Goal: Task Accomplishment & Management: Use online tool/utility

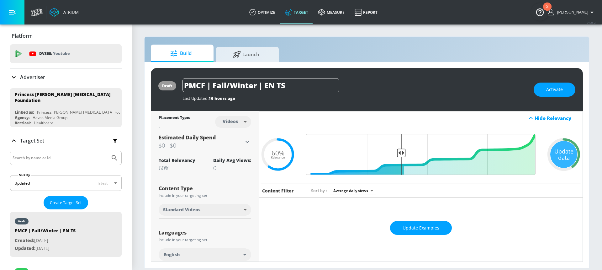
scroll to position [184, 0]
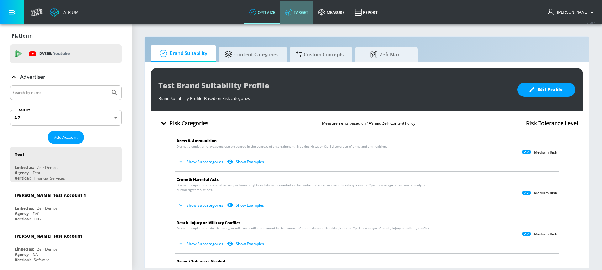
click at [313, 13] on link "Target" at bounding box center [296, 12] width 33 height 23
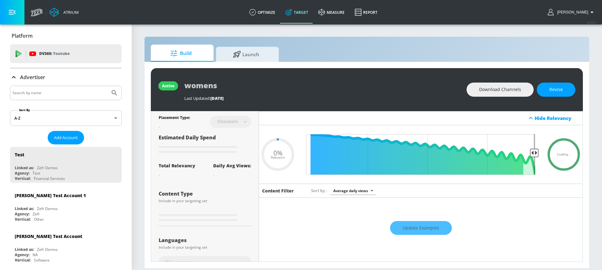
type input "0.6"
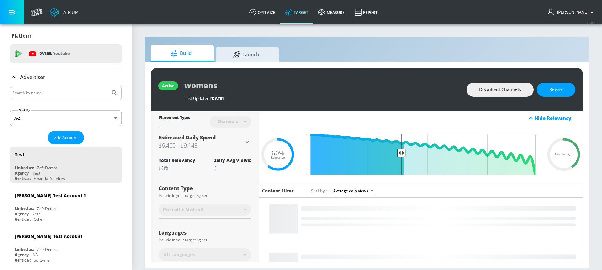
click at [68, 92] on input "Search by name" at bounding box center [60, 93] width 95 height 8
type input "petro"
click at [108, 86] on button "Submit Search" at bounding box center [115, 93] width 14 height 14
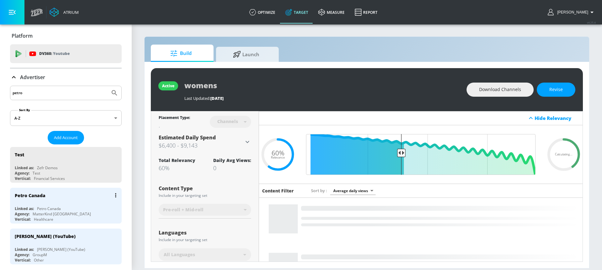
click at [55, 202] on div "Petro Canada" at bounding box center [67, 195] width 105 height 15
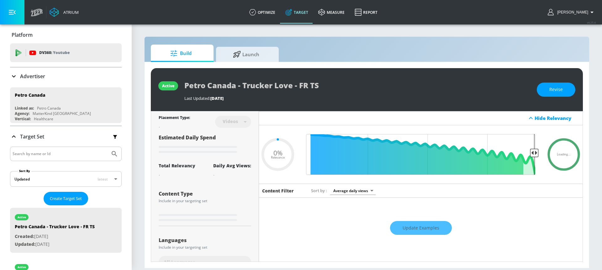
type input "0.05"
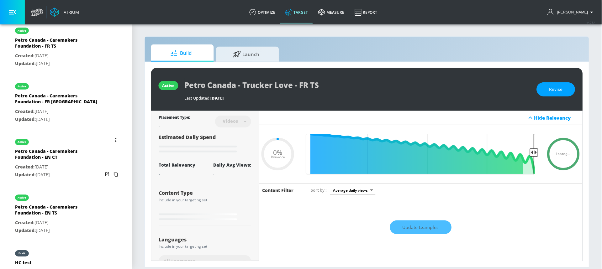
scroll to position [303, 0]
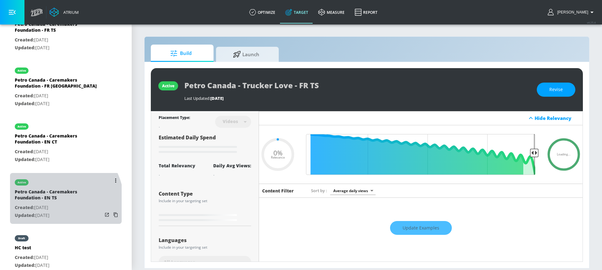
click at [52, 204] on p "Created: Aug. 19, 2025" at bounding box center [59, 208] width 88 height 8
type input "Petro Canada - Caremakers Foundation - EN TS"
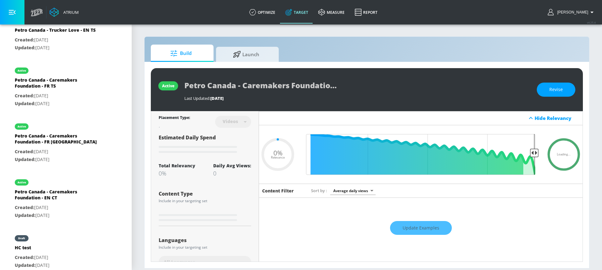
type input "0.05"
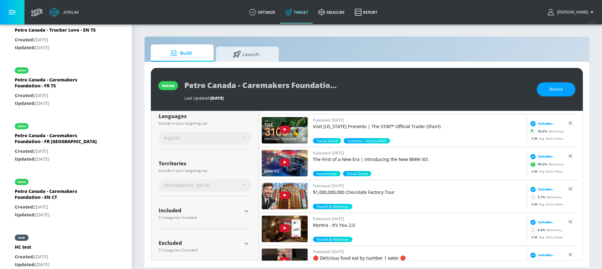
scroll to position [122, 0]
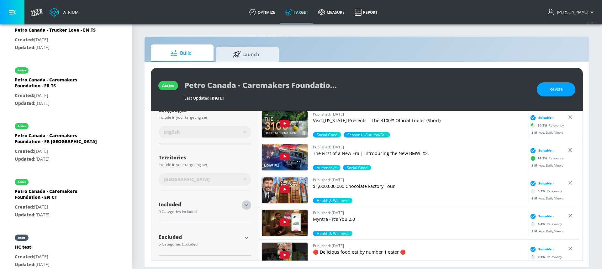
click at [243, 204] on icon "button" at bounding box center [247, 206] width 8 height 8
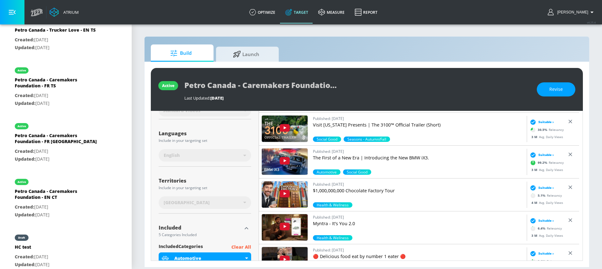
scroll to position [18, 0]
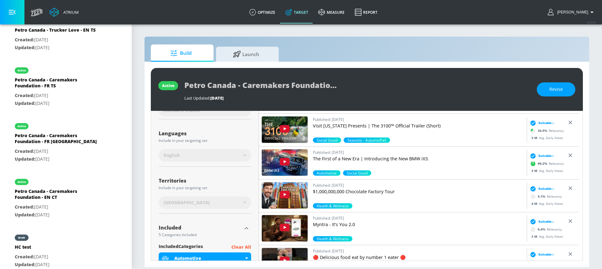
click at [406, 162] on p "The First of a New Era | Introducing the New BMW iX3." at bounding box center [418, 159] width 211 height 6
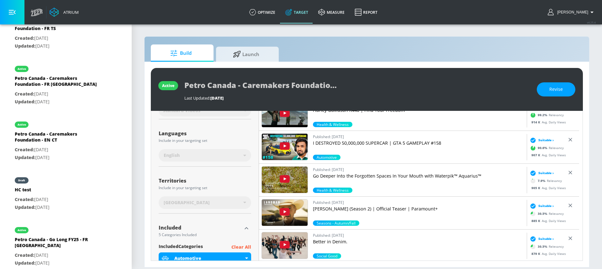
scroll to position [374, 0]
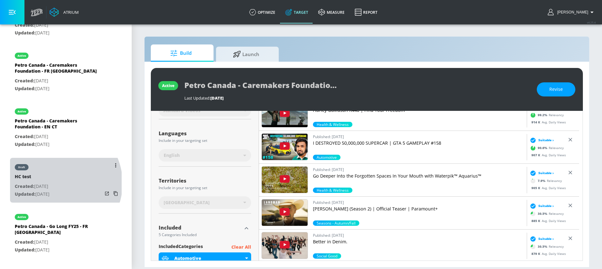
click at [50, 183] on p "Created: Jul. 03, 2025" at bounding box center [32, 187] width 35 height 8
type input "HC test"
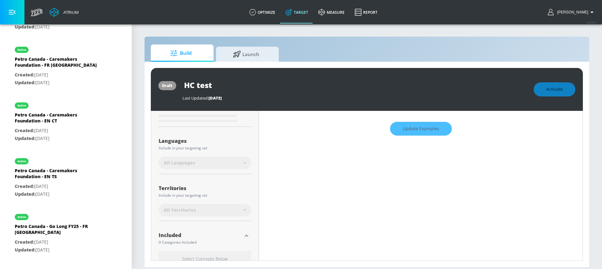
scroll to position [104, 0]
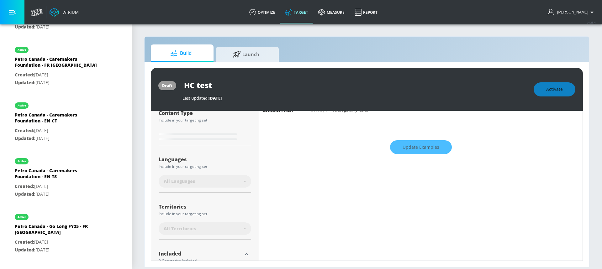
type input "0.87"
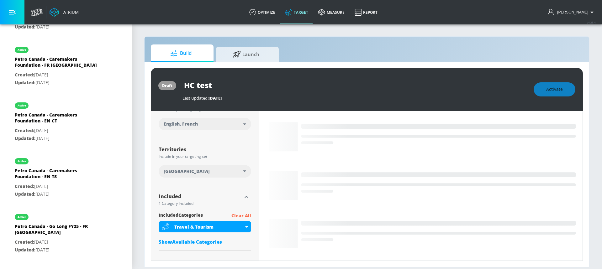
scroll to position [162, 0]
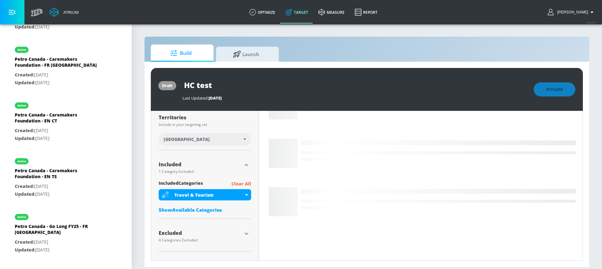
click at [238, 183] on p "Clear All" at bounding box center [241, 184] width 20 height 8
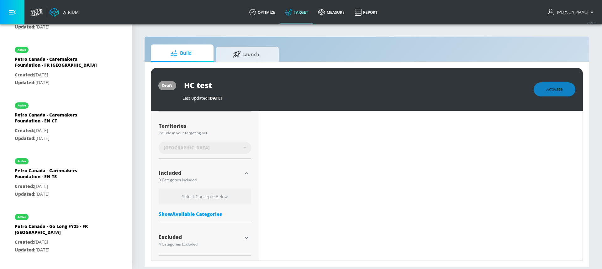
click at [184, 215] on div "Show Available Categories" at bounding box center [205, 214] width 93 height 6
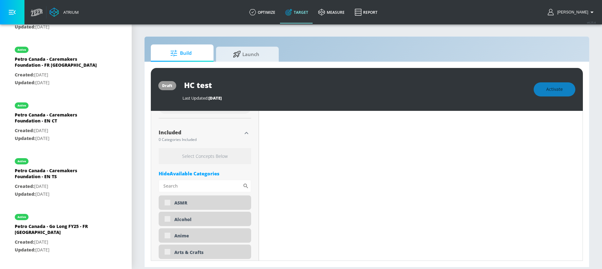
scroll to position [223, 0]
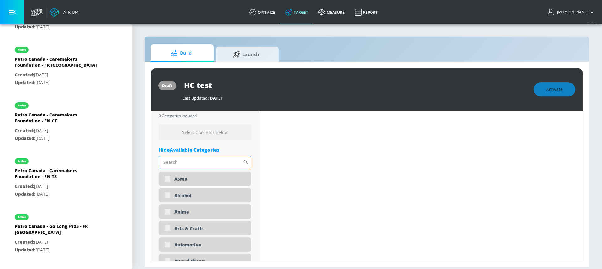
click at [182, 160] on input "Sort By" at bounding box center [201, 162] width 84 height 13
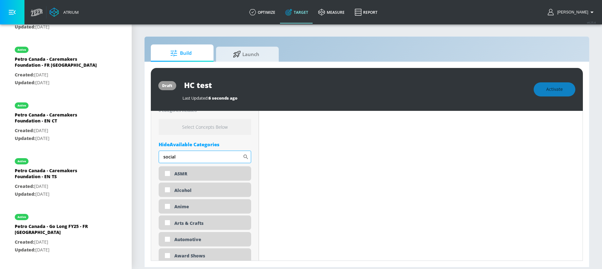
scroll to position [218, 0]
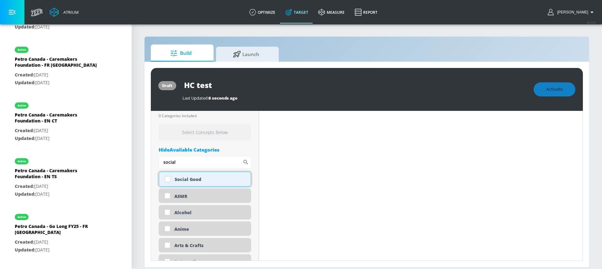
type input "social"
click at [169, 179] on input "checkbox" at bounding box center [167, 179] width 11 height 11
checkbox input "true"
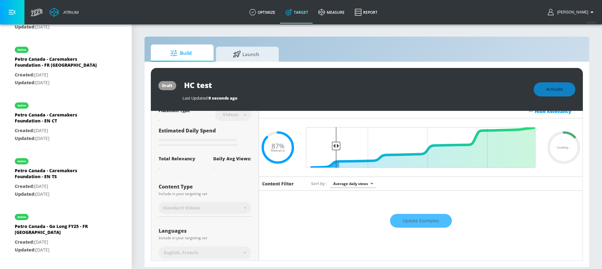
scroll to position [0, 0]
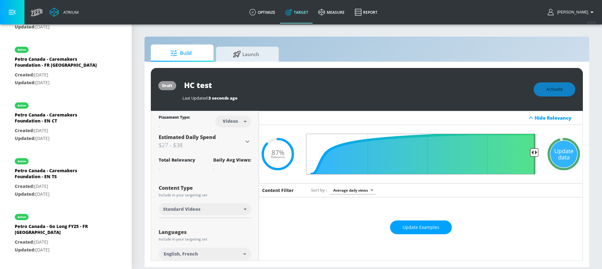
drag, startPoint x: 335, startPoint y: 153, endPoint x: 536, endPoint y: 156, distance: 201.1
type input "0.05"
click at [536, 156] on input "Final Threshold" at bounding box center [421, 154] width 236 height 41
click at [561, 157] on div "Update data" at bounding box center [563, 154] width 27 height 27
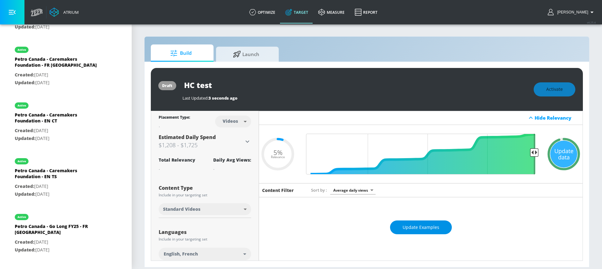
click at [411, 226] on span "Update Examples" at bounding box center [421, 228] width 37 height 8
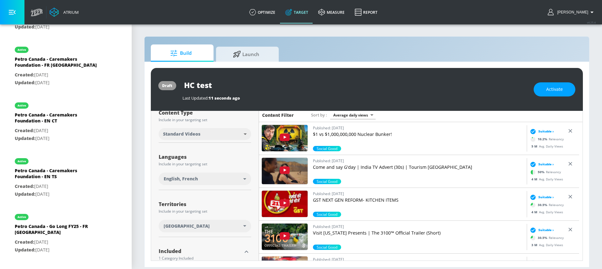
click at [355, 113] on body "Atrium optimize Target measure Report optimize Target measure Report v 4.25.4 H…" at bounding box center [301, 134] width 602 height 269
click at [357, 136] on li "Relevance (High to Low)" at bounding box center [352, 137] width 52 height 10
type input "score_desc"
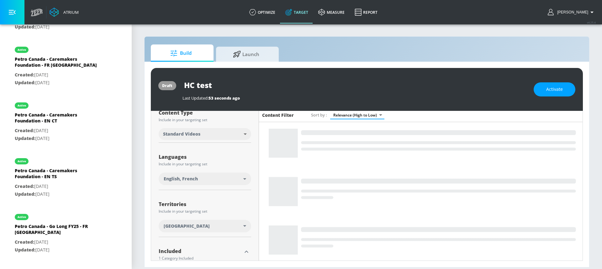
click at [215, 179] on div "English, French" at bounding box center [204, 179] width 80 height 6
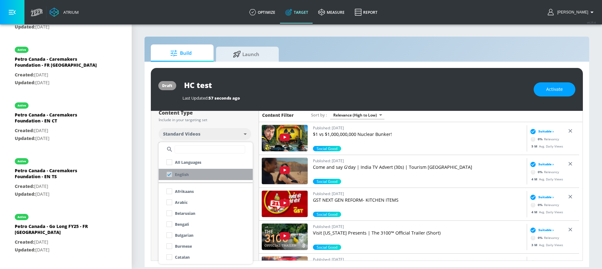
click at [189, 177] on li "English" at bounding box center [206, 174] width 94 height 11
click at [168, 173] on div "English" at bounding box center [176, 174] width 25 height 11
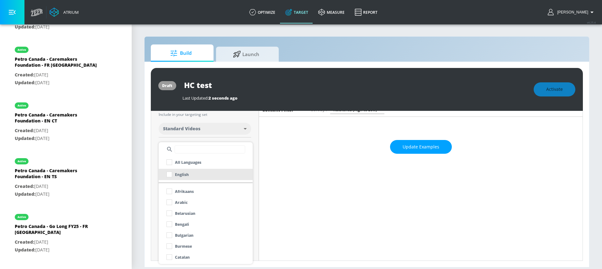
scroll to position [75, 0]
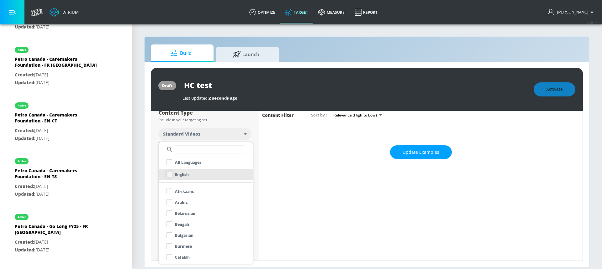
click at [172, 175] on input "checkbox" at bounding box center [169, 174] width 11 height 11
checkbox input "true"
click at [199, 148] on input "text" at bounding box center [210, 150] width 71 height 8
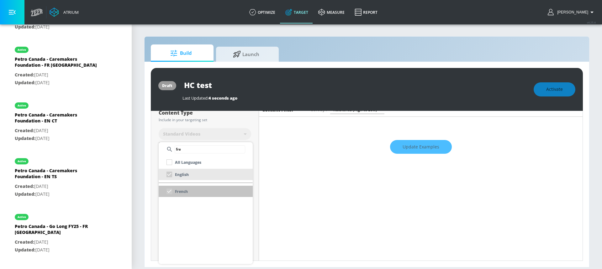
type input "fre"
click at [170, 193] on div "French" at bounding box center [176, 191] width 24 height 11
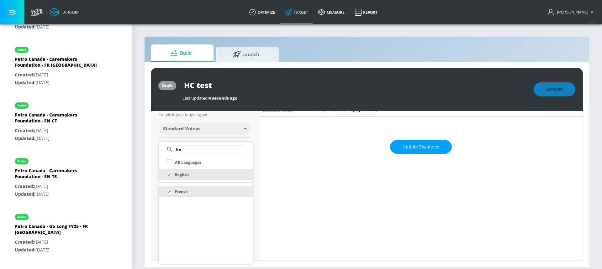
scroll to position [75, 0]
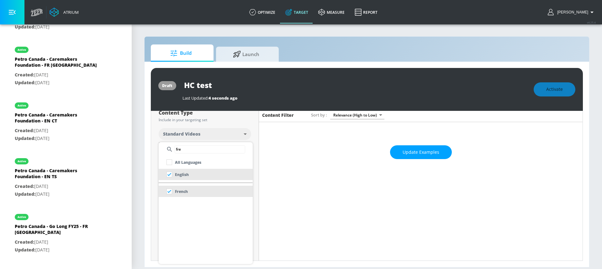
click at [170, 193] on input "checkbox" at bounding box center [169, 191] width 11 height 11
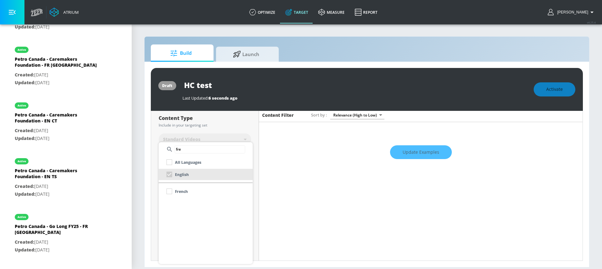
scroll to position [81, 0]
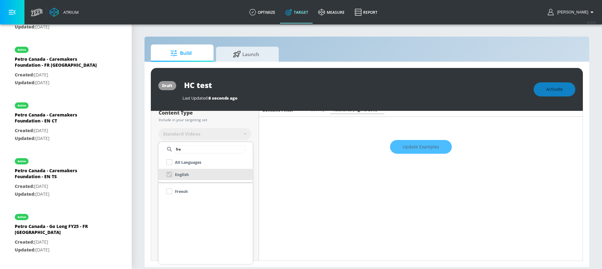
click at [253, 139] on div at bounding box center [301, 134] width 602 height 269
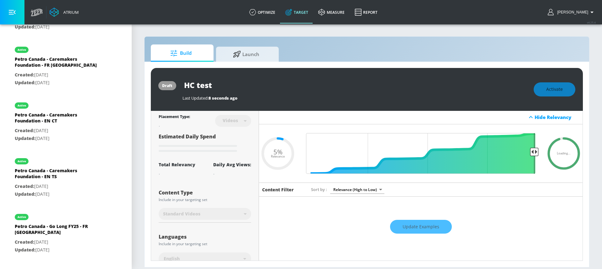
scroll to position [0, 0]
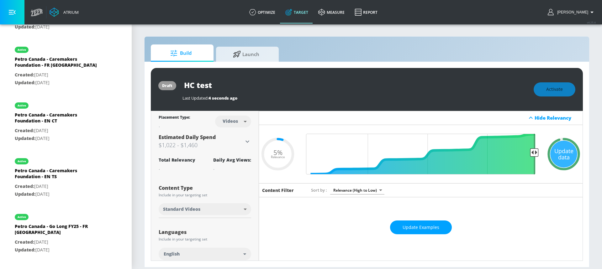
click at [234, 125] on body "Atrium optimize Target measure Report optimize Target measure Report v 4.25.4 H…" at bounding box center [301, 134] width 602 height 269
click at [235, 138] on div "Channels" at bounding box center [232, 135] width 23 height 7
type input "channels"
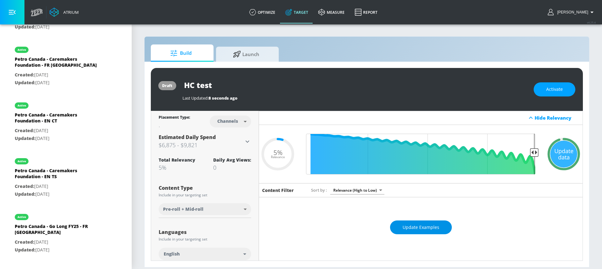
click at [407, 224] on span "Update Examples" at bounding box center [421, 228] width 37 height 8
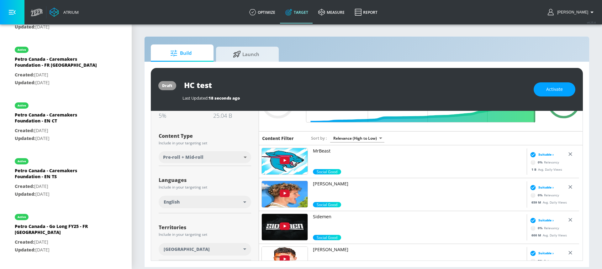
scroll to position [55, 0]
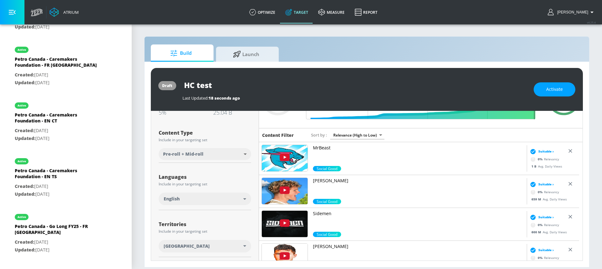
click at [351, 154] on link "MrBeast" at bounding box center [418, 155] width 211 height 21
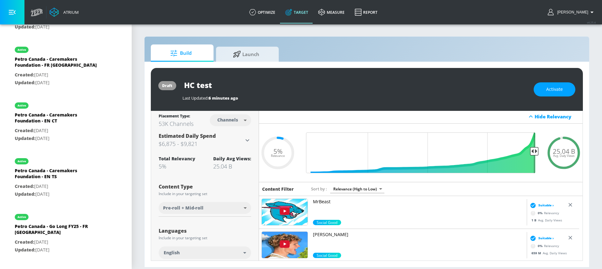
scroll to position [0, 0]
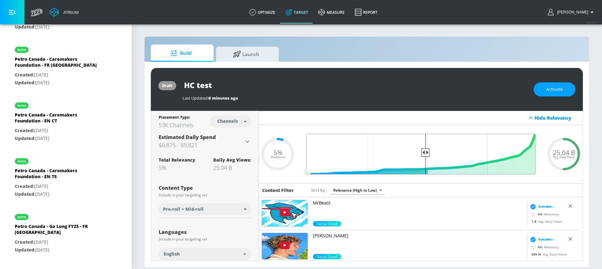
drag, startPoint x: 529, startPoint y: 154, endPoint x: 422, endPoint y: 159, distance: 107.4
type input "0.5"
click at [422, 159] on input "Final Threshold" at bounding box center [421, 154] width 236 height 41
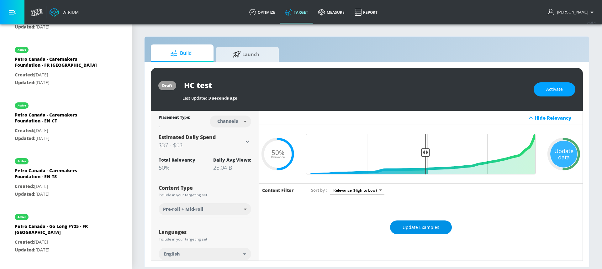
click at [413, 224] on span "Update Examples" at bounding box center [421, 228] width 37 height 8
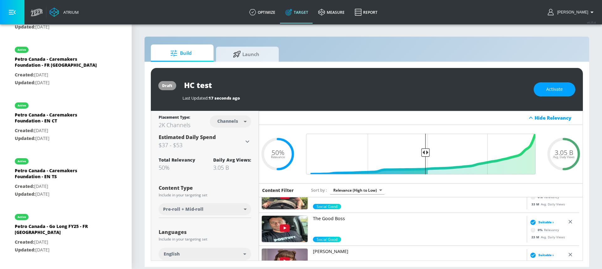
scroll to position [220, 0]
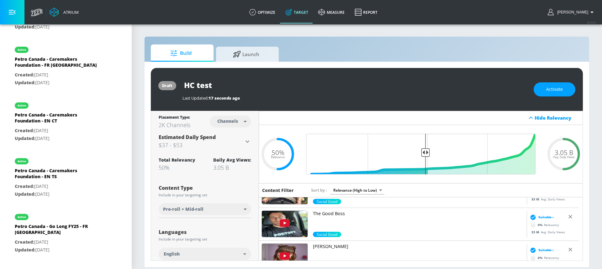
click at [278, 229] on img at bounding box center [285, 224] width 46 height 26
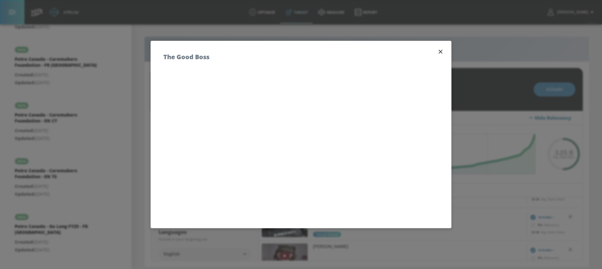
click at [439, 51] on icon "button" at bounding box center [441, 52] width 4 height 4
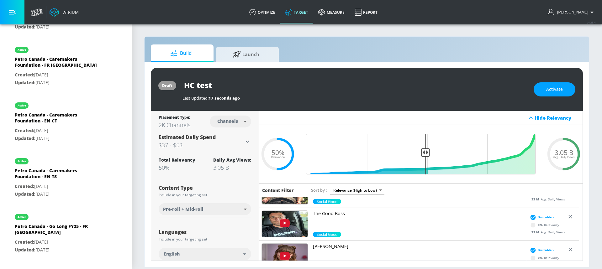
click at [417, 223] on link "The Good Boss" at bounding box center [418, 221] width 211 height 21
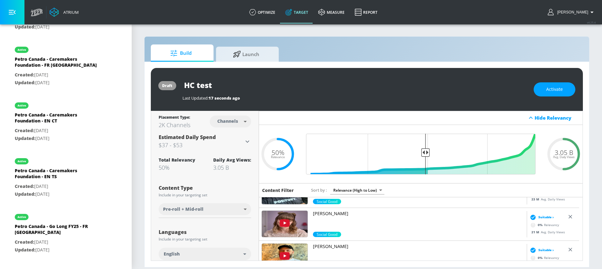
click at [295, 223] on img at bounding box center [285, 224] width 46 height 26
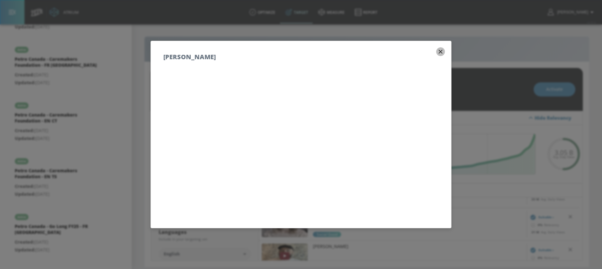
click at [437, 53] on icon "button" at bounding box center [440, 51] width 7 height 7
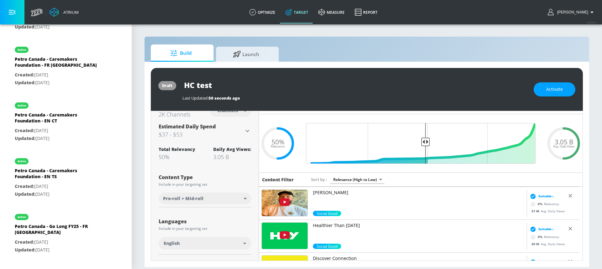
scroll to position [295, 0]
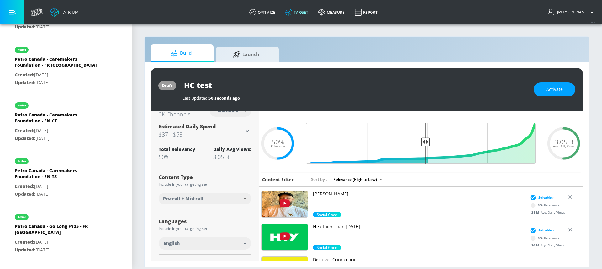
click at [304, 201] on img at bounding box center [285, 204] width 46 height 26
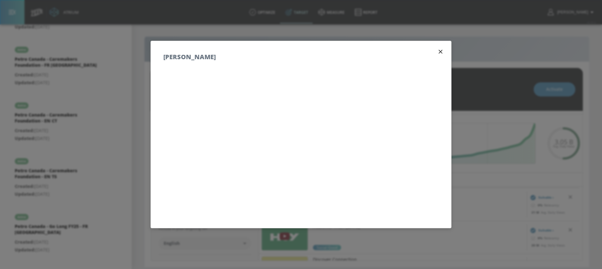
click at [437, 50] on icon "button" at bounding box center [440, 51] width 7 height 7
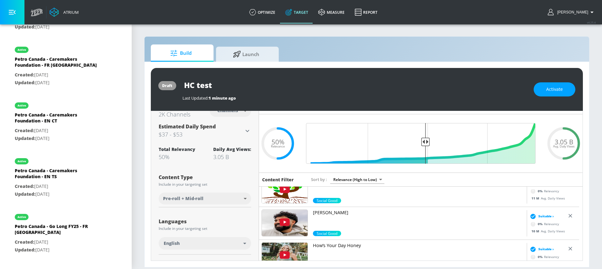
scroll to position [529, 0]
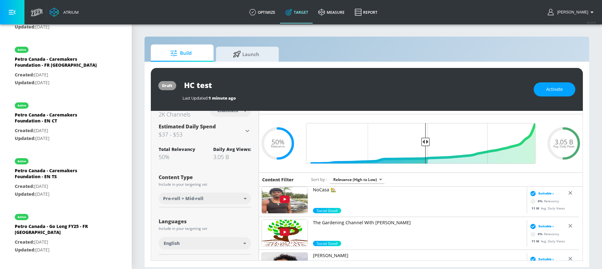
click at [384, 221] on p "The Gardening Channel With James Prigioni" at bounding box center [418, 223] width 211 height 6
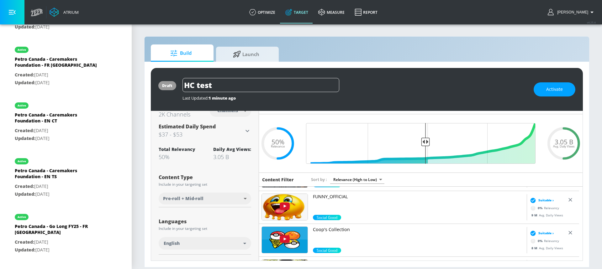
scroll to position [3, 0]
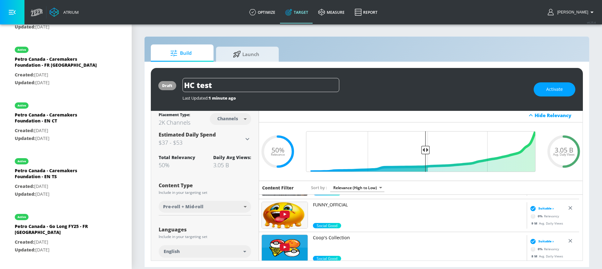
click at [226, 113] on body "Atrium optimize Target measure Report optimize Target measure Report v 4.25.4 H…" at bounding box center [301, 134] width 602 height 269
click at [235, 147] on li "Videos" at bounding box center [229, 143] width 33 height 10
type input "videos"
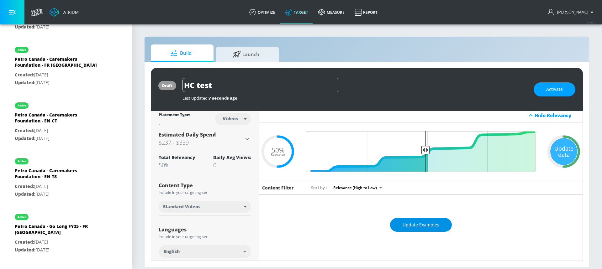
click at [420, 229] on span "Update Examples" at bounding box center [421, 225] width 37 height 8
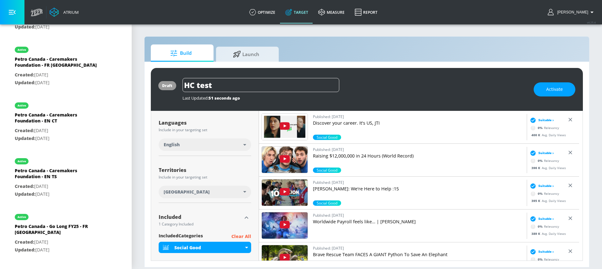
scroll to position [406, 0]
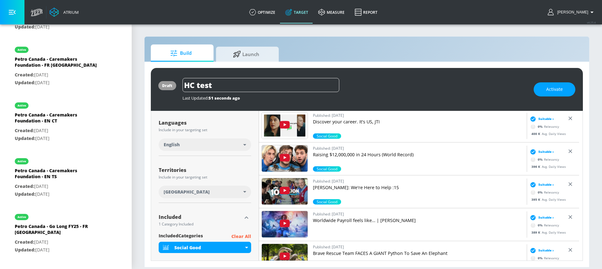
click at [420, 156] on p "Raising $12,000,000 in 24 Hours (World Record)" at bounding box center [418, 155] width 211 height 6
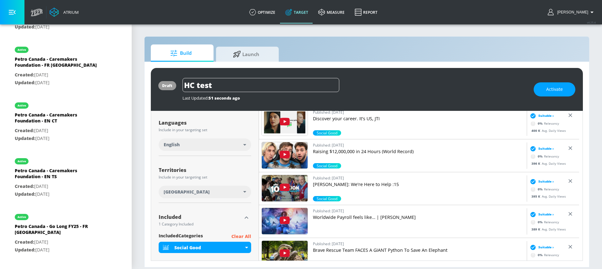
click at [369, 182] on p "Lowe's: We're Here to Help :15" at bounding box center [418, 185] width 211 height 6
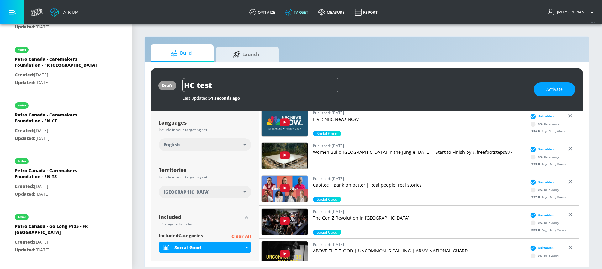
scroll to position [1135, 0]
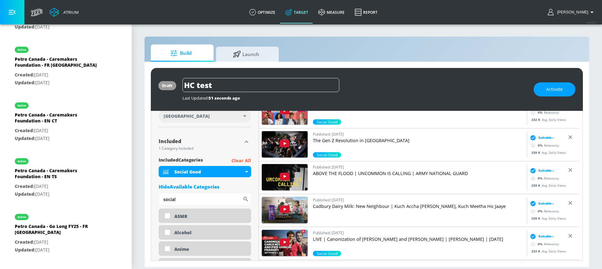
click at [241, 160] on p "Clear All" at bounding box center [241, 161] width 20 height 8
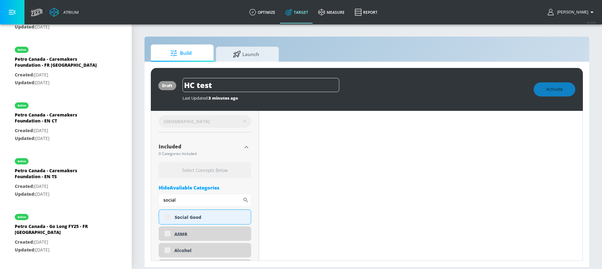
scroll to position [191, 0]
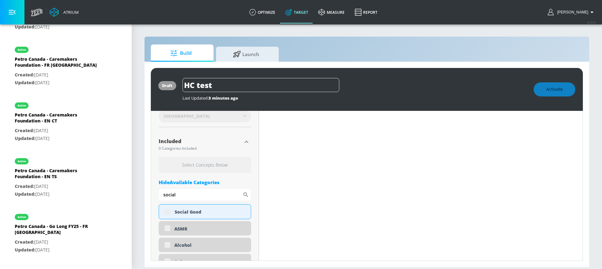
drag, startPoint x: 189, startPoint y: 194, endPoint x: 136, endPoint y: 195, distance: 53.0
click at [136, 195] on section "Build Launch draft HC test Last Updated: 3 minutes ago Activate Placement Type:…" at bounding box center [367, 147] width 470 height 246
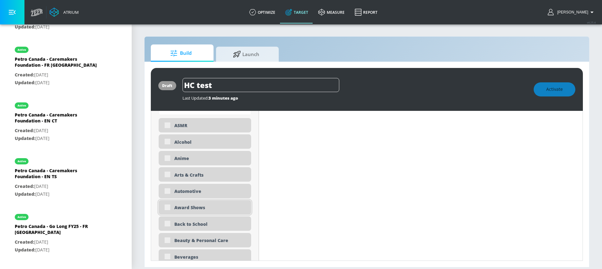
scroll to position [278, 0]
click at [166, 190] on div "Automotive" at bounding box center [205, 190] width 93 height 14
click at [167, 190] on div "Automotive" at bounding box center [205, 190] width 93 height 14
click at [167, 190] on input "checkbox" at bounding box center [167, 189] width 11 height 11
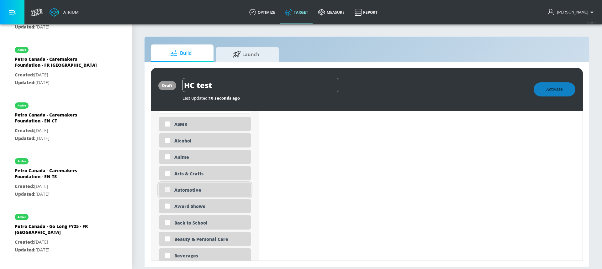
checkbox input "true"
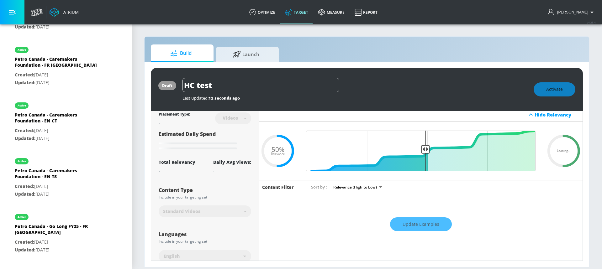
scroll to position [4, 0]
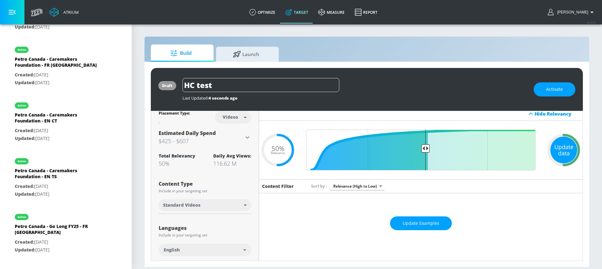
click at [558, 150] on div "Update data" at bounding box center [563, 150] width 27 height 27
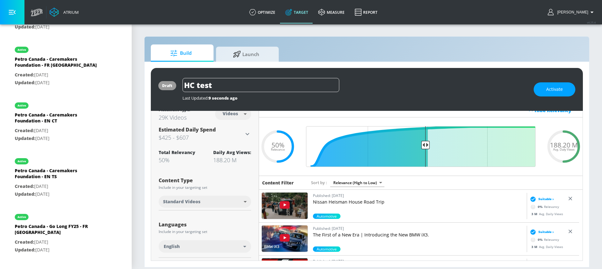
scroll to position [8, 0]
click at [394, 204] on p "Nissan Heisman House Road Trip" at bounding box center [418, 202] width 211 height 6
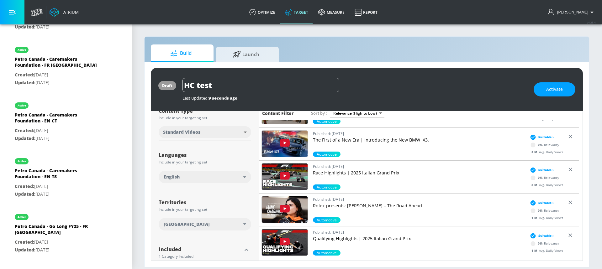
scroll to position [39, 0]
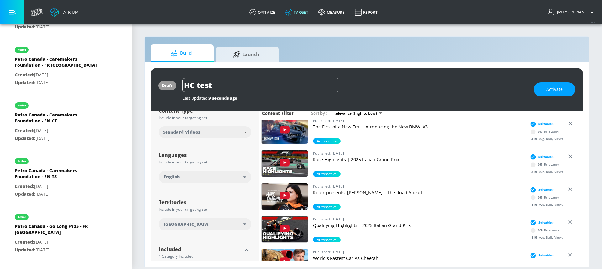
click at [401, 165] on link "Published: September 7, 2025 Race Highlights | 2025 Italian Grand Prix" at bounding box center [418, 160] width 211 height 21
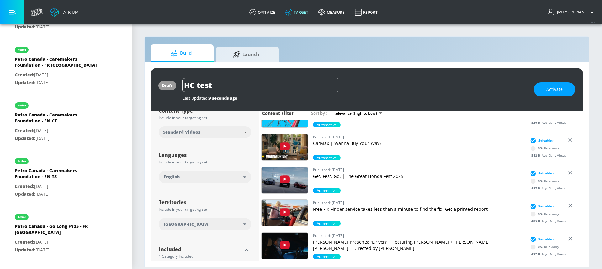
scroll to position [589, 0]
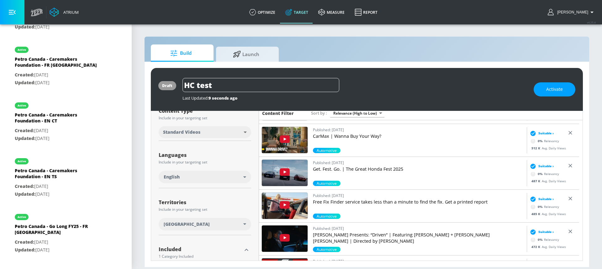
click at [385, 169] on p "Get. Fest. Go. | The Great Honda Fest 2025" at bounding box center [418, 169] width 211 height 6
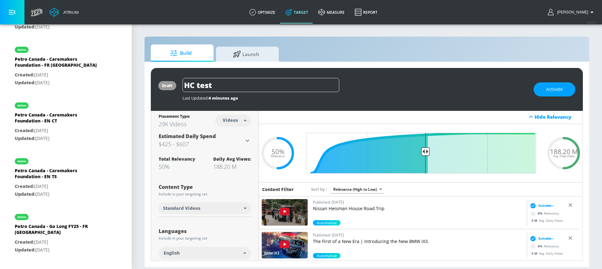
scroll to position [0, 0]
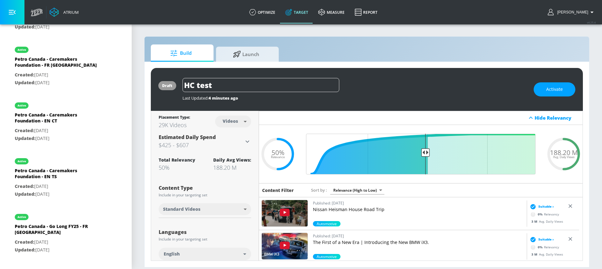
click at [230, 121] on body "Atrium optimize Target measure Report optimize Target measure Report v 4.25.4 H…" at bounding box center [301, 134] width 602 height 269
click at [239, 136] on div "Channels" at bounding box center [232, 135] width 23 height 7
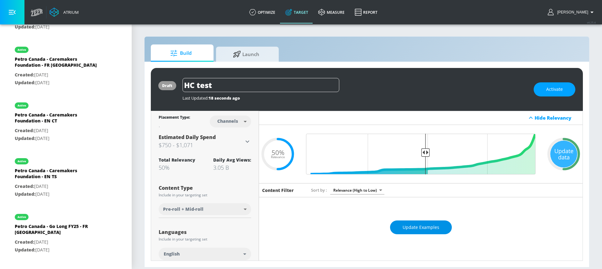
click at [419, 226] on span "Update Examples" at bounding box center [421, 228] width 37 height 8
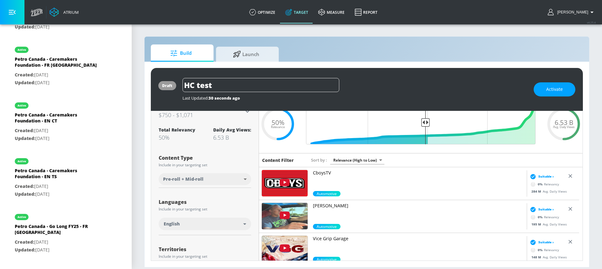
click at [299, 185] on img at bounding box center [285, 183] width 46 height 26
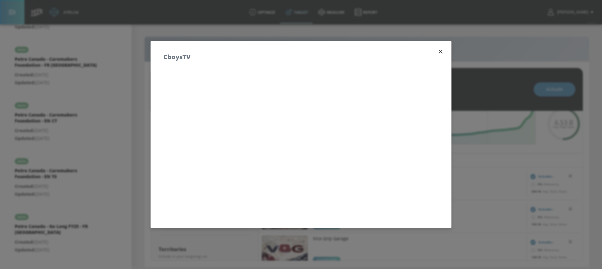
click at [437, 52] on icon "button" at bounding box center [440, 51] width 7 height 7
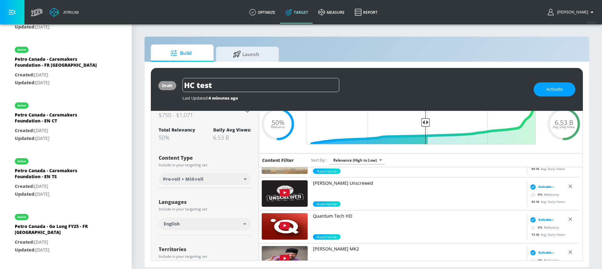
scroll to position [188, 0]
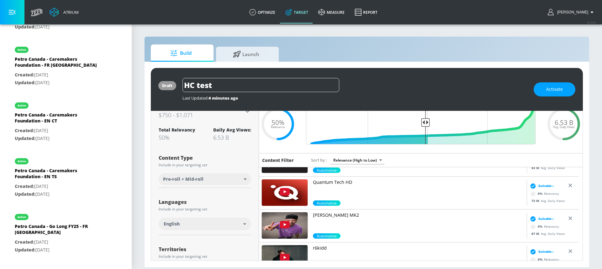
click at [353, 185] on p "Quantum Tech HD" at bounding box center [418, 182] width 211 height 6
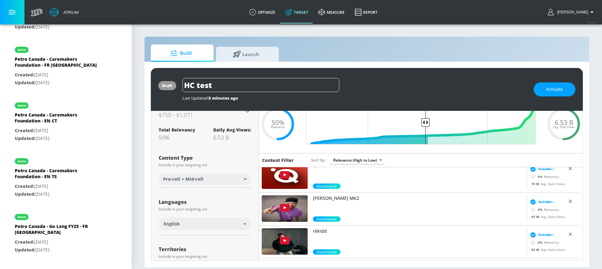
scroll to position [0, 0]
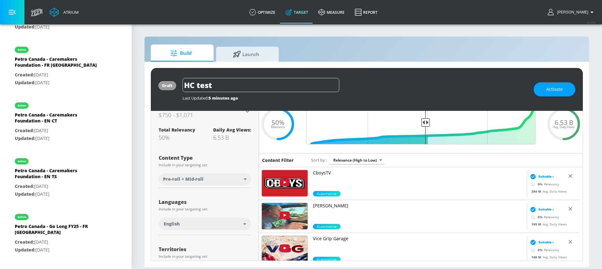
click at [409, 175] on p "CboysTV" at bounding box center [418, 173] width 211 height 6
click at [368, 237] on p "Vice Grip Garage" at bounding box center [418, 239] width 211 height 6
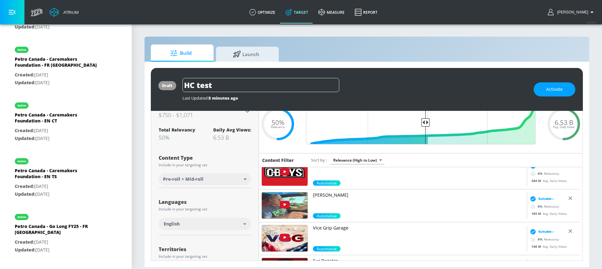
click at [379, 201] on link "Cleetus McFarland" at bounding box center [418, 202] width 211 height 21
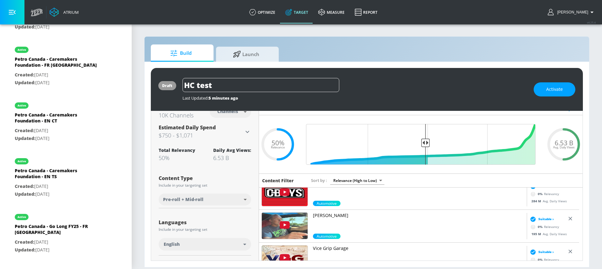
scroll to position [0, 0]
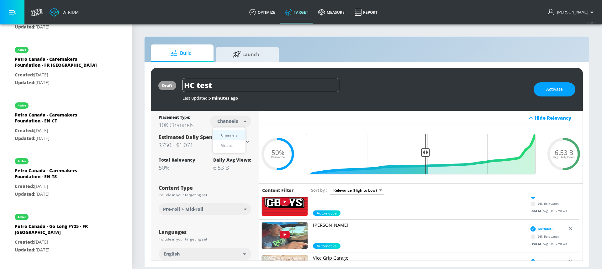
click at [231, 120] on body "Atrium optimize Target measure Report optimize Target measure Report v 4.25.4 H…" at bounding box center [301, 134] width 602 height 269
click at [235, 146] on div "Videos" at bounding box center [227, 145] width 18 height 7
type input "videos"
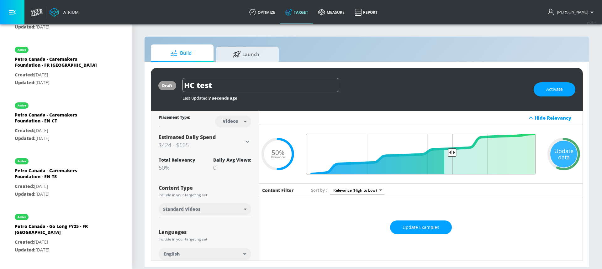
drag, startPoint x: 422, startPoint y: 151, endPoint x: 449, endPoint y: 151, distance: 27.6
type input "0.39"
click at [449, 151] on input "Final Threshold" at bounding box center [421, 154] width 236 height 41
click at [429, 227] on div "Update Examples" at bounding box center [421, 228] width 324 height 22
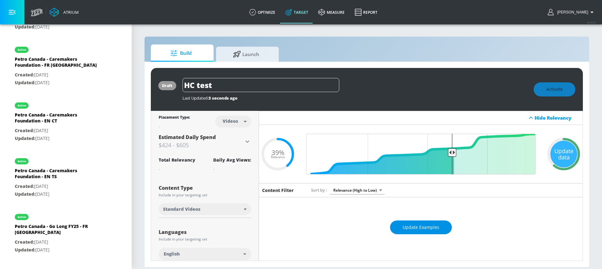
click at [403, 223] on button "Update Examples" at bounding box center [421, 228] width 62 height 14
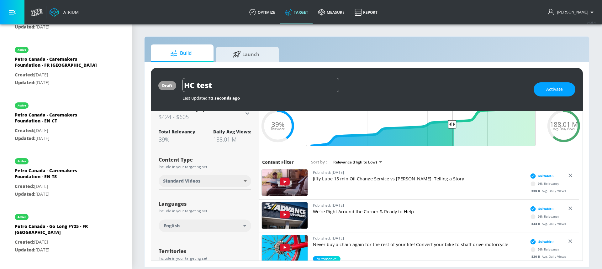
scroll to position [496, 0]
click at [400, 181] on p "Jiffy Lube 15 min Oil Change Service vs [PERSON_NAME]: Telling a Story" at bounding box center [418, 179] width 211 height 6
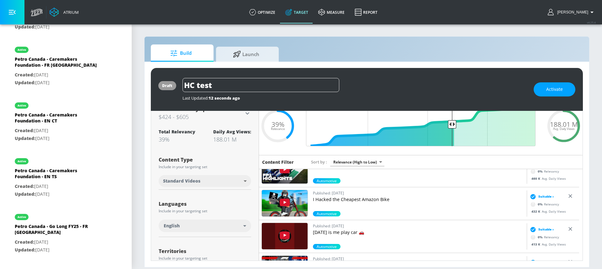
scroll to position [438, 0]
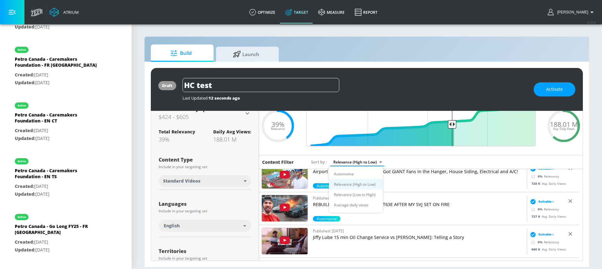
click at [369, 161] on body "Atrium optimize Target measure Report optimize Target measure Report v 4.25.4 H…" at bounding box center [301, 134] width 602 height 269
click at [361, 174] on li "Automotive" at bounding box center [356, 174] width 54 height 10
type input "640fbbd4-2b54-4d0c-b649-73b955f7ae48"
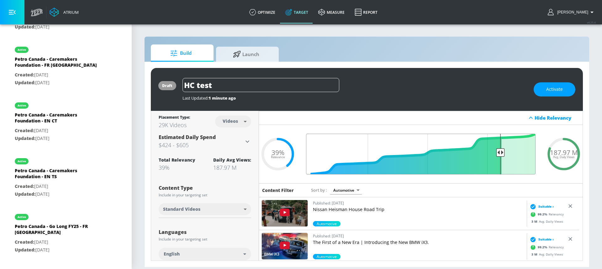
drag, startPoint x: 451, startPoint y: 154, endPoint x: 497, endPoint y: 154, distance: 46.4
type input "0.19"
click at [497, 154] on input "Final Threshold" at bounding box center [421, 154] width 236 height 41
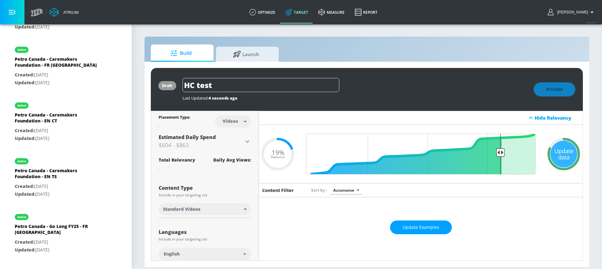
click at [424, 223] on button "Update Examples" at bounding box center [421, 228] width 62 height 14
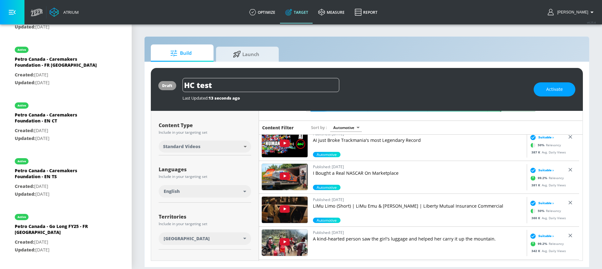
scroll to position [1193, 0]
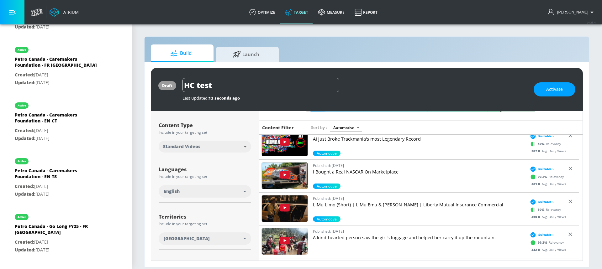
click at [403, 180] on link "Published: September 11, 2025 I Bought a Real NASCAR On Marketplace" at bounding box center [418, 172] width 211 height 21
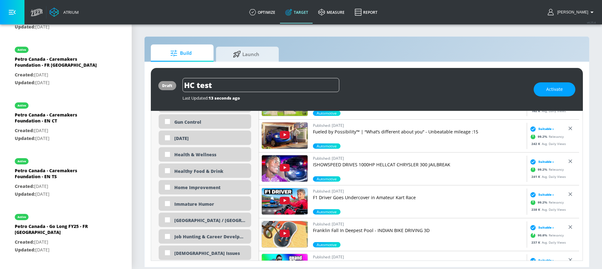
scroll to position [936, 0]
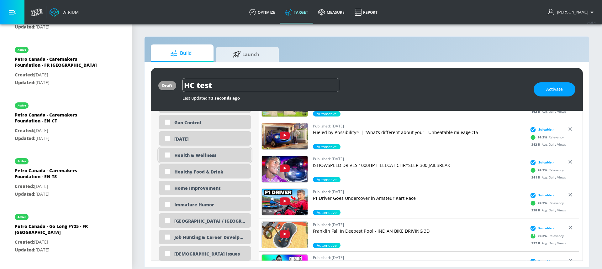
click at [220, 156] on div "Health & Wellness" at bounding box center [210, 155] width 72 height 6
checkbox input "true"
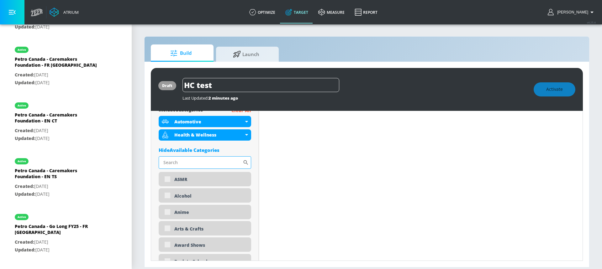
scroll to position [242, 0]
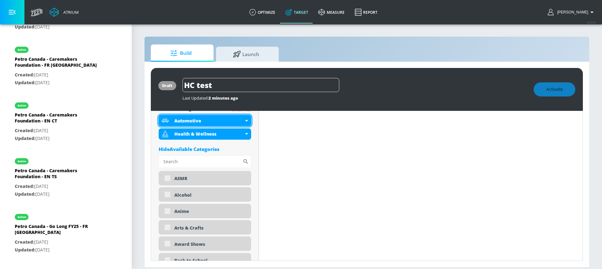
click at [244, 123] on div "Automotive" at bounding box center [205, 120] width 93 height 11
click at [247, 121] on div "Automotive" at bounding box center [205, 120] width 93 height 11
click at [244, 122] on div "Automotive" at bounding box center [205, 120] width 93 height 11
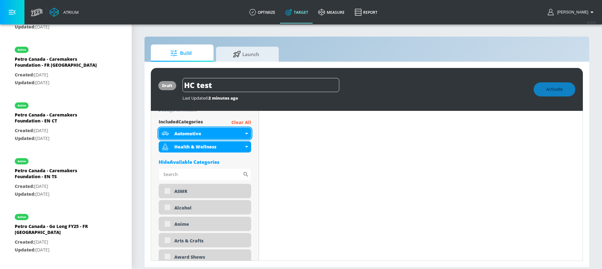
scroll to position [229, 0]
click at [245, 134] on icon at bounding box center [246, 134] width 3 height 2
click at [250, 133] on div "Automotive" at bounding box center [205, 133] width 93 height 11
click at [243, 122] on p "Clear All" at bounding box center [241, 123] width 20 height 8
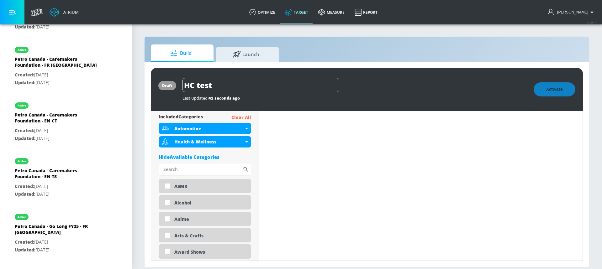
scroll to position [223, 0]
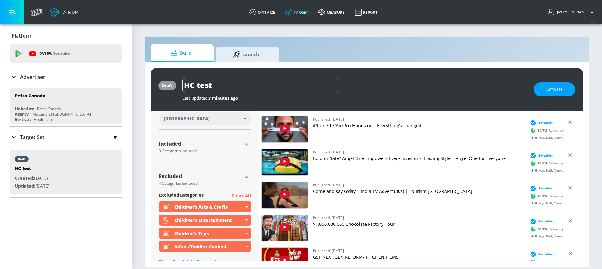
scroll to position [194, 0]
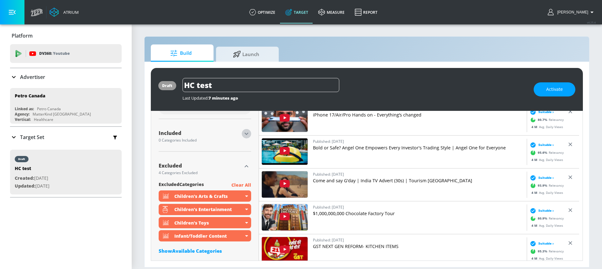
click at [243, 135] on icon "button" at bounding box center [247, 134] width 8 height 8
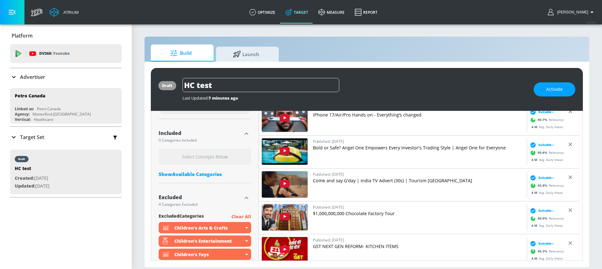
click at [200, 173] on div "Show Available Categories" at bounding box center [205, 174] width 93 height 6
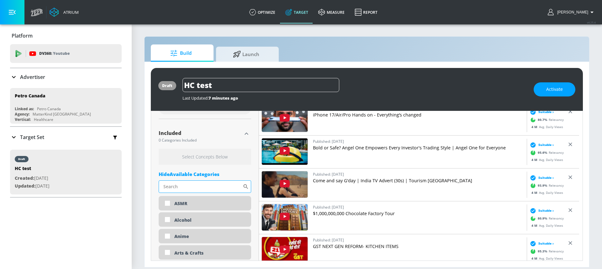
click at [191, 186] on input "Sort By" at bounding box center [201, 187] width 84 height 13
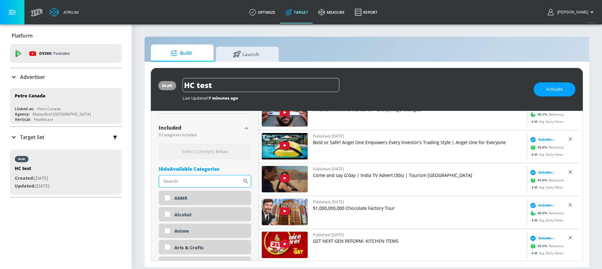
scroll to position [199, 0]
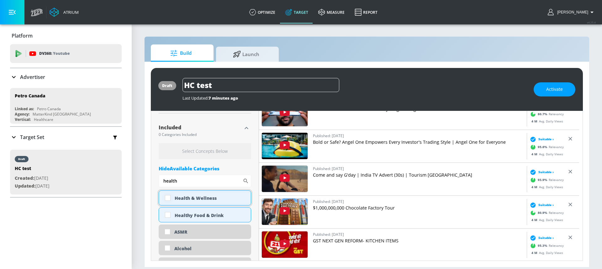
type input "health"
click at [169, 201] on input "checkbox" at bounding box center [167, 198] width 11 height 11
checkbox input "true"
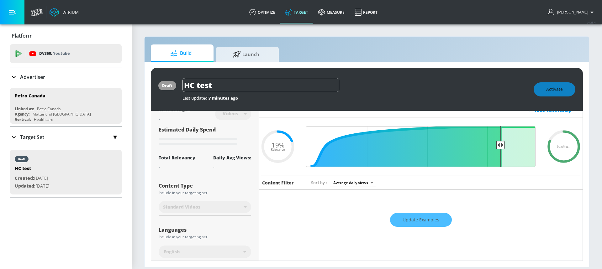
scroll to position [8, 0]
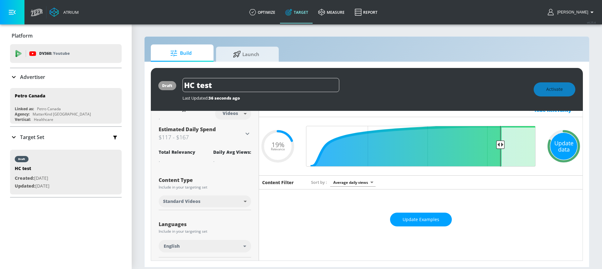
click at [553, 146] on div "Update data" at bounding box center [563, 146] width 27 height 27
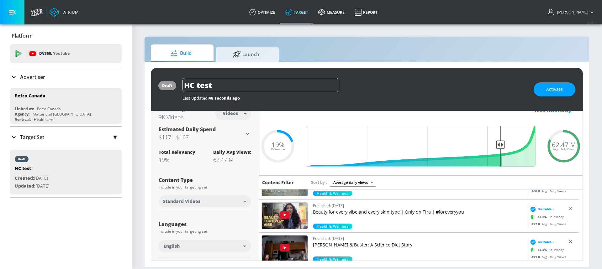
scroll to position [0, 0]
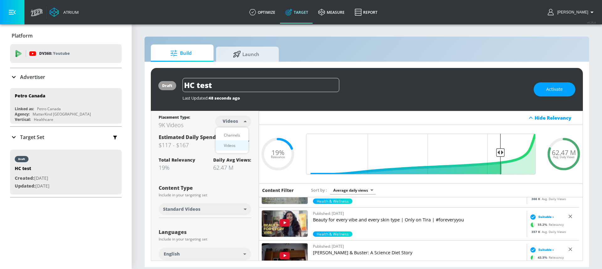
click at [232, 117] on body "Atrium optimize Target measure Report optimize Target measure Report v 4.25.4 […" at bounding box center [301, 134] width 602 height 269
click at [238, 131] on li "Channels" at bounding box center [232, 135] width 33 height 10
type input "channels"
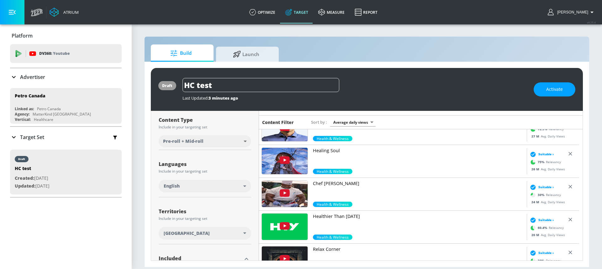
scroll to position [475, 0]
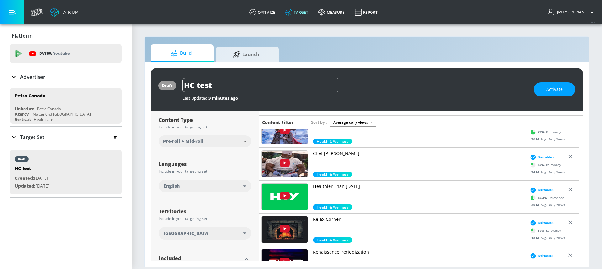
click at [388, 171] on link "Chef [PERSON_NAME]" at bounding box center [418, 161] width 211 height 21
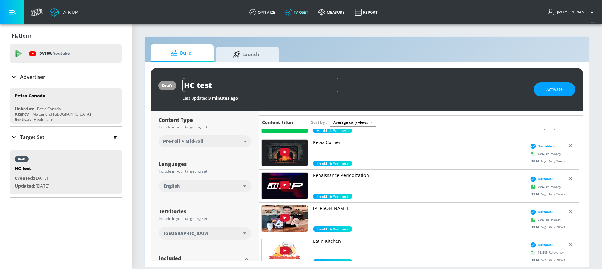
scroll to position [615, 0]
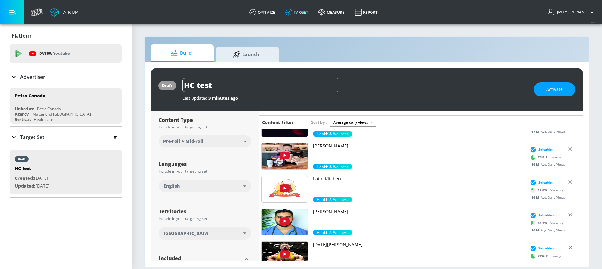
click at [400, 162] on link "[PERSON_NAME]" at bounding box center [418, 153] width 211 height 21
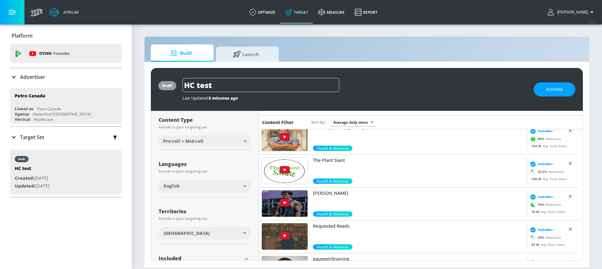
scroll to position [0, 0]
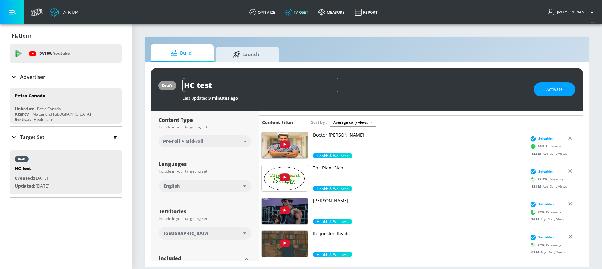
click at [380, 147] on link "Doctor [PERSON_NAME]" at bounding box center [418, 142] width 211 height 21
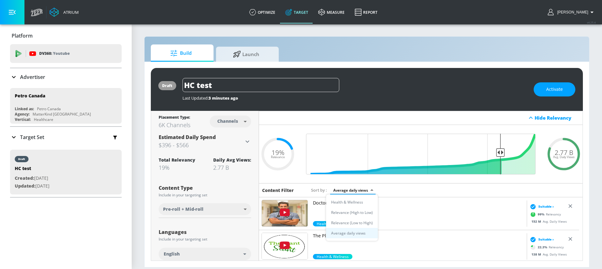
click at [362, 191] on body "Atrium optimize Target measure Report optimize Target measure Report v 4.25.4 […" at bounding box center [301, 134] width 602 height 269
click at [357, 215] on li "Relevance (High to Low)" at bounding box center [352, 213] width 52 height 10
type input "score_desc"
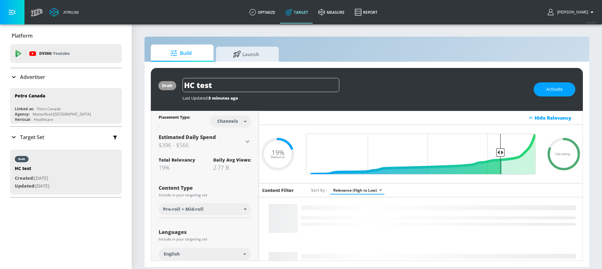
click at [221, 120] on body "Atrium optimize Target measure Report optimize Target measure Report v 4.25.4 […" at bounding box center [301, 134] width 602 height 269
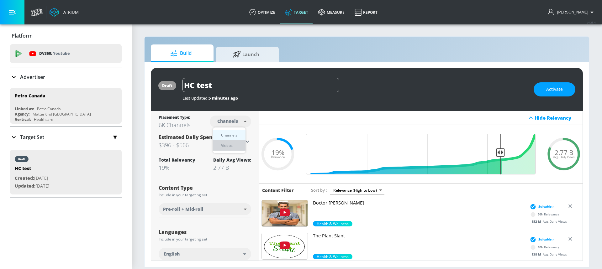
click at [234, 146] on div "Videos" at bounding box center [227, 145] width 18 height 7
type input "videos"
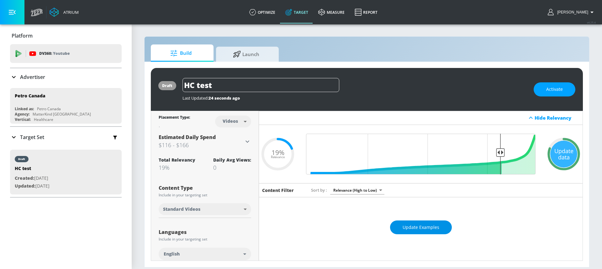
click at [436, 226] on span "Update Examples" at bounding box center [421, 228] width 37 height 8
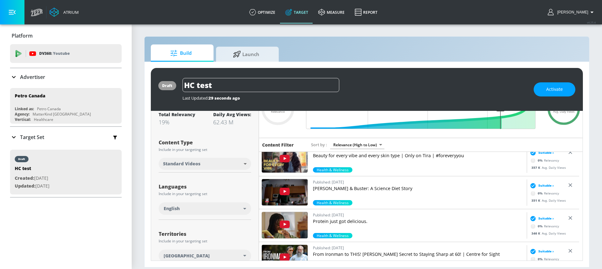
scroll to position [300, 0]
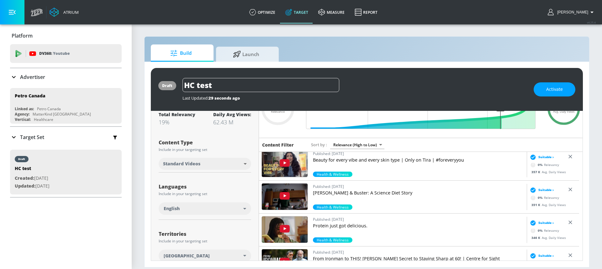
click at [370, 224] on p "Protein just got delicious." at bounding box center [418, 226] width 211 height 6
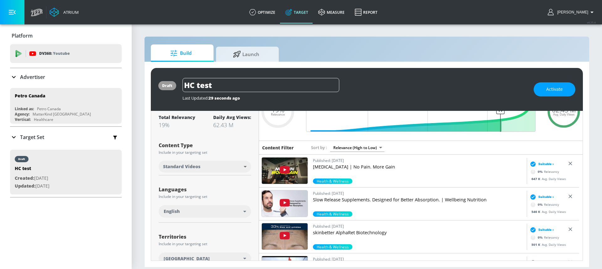
scroll to position [0, 0]
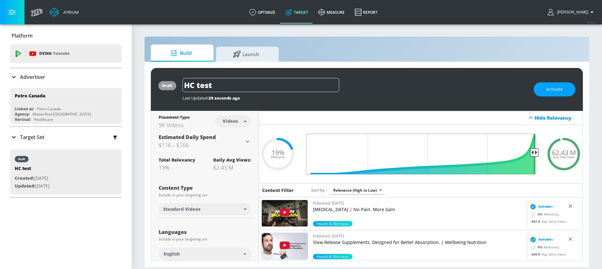
drag, startPoint x: 498, startPoint y: 153, endPoint x: 541, endPoint y: 153, distance: 43.3
type input "0.05"
click at [539, 153] on input "Final Threshold" at bounding box center [421, 154] width 236 height 41
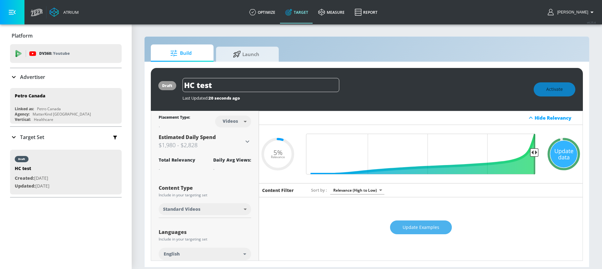
click at [413, 230] on span "Update Examples" at bounding box center [421, 228] width 37 height 8
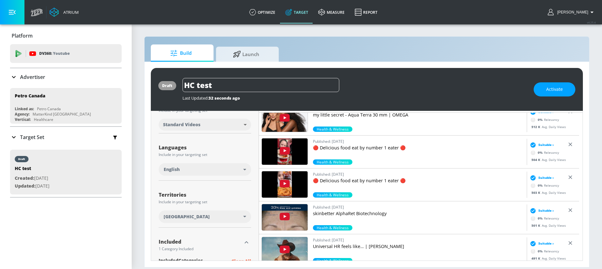
scroll to position [1771, 0]
